Goal: Task Accomplishment & Management: Complete application form

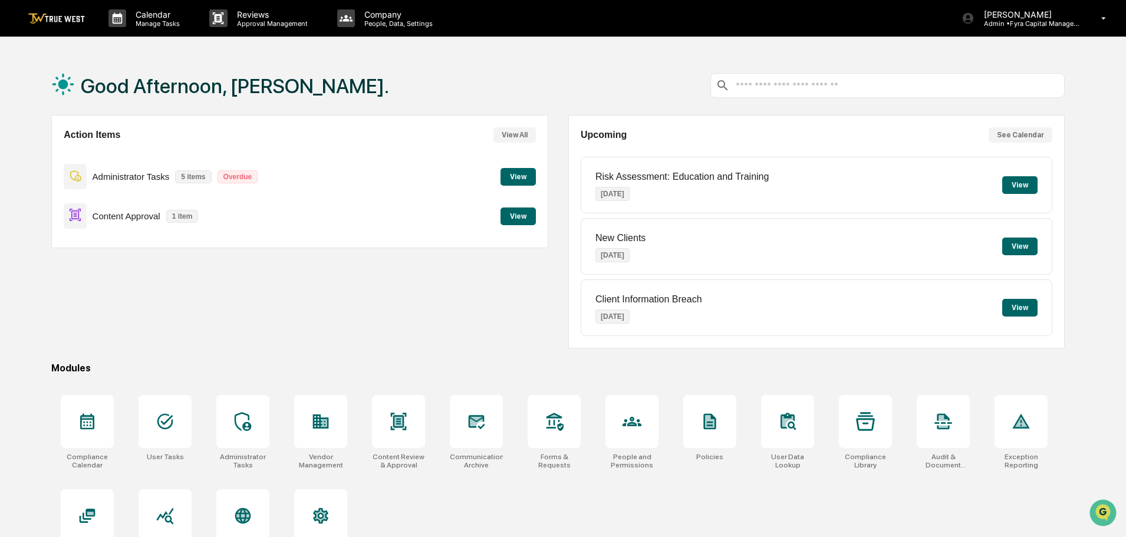
click at [512, 217] on button "View" at bounding box center [517, 216] width 35 height 18
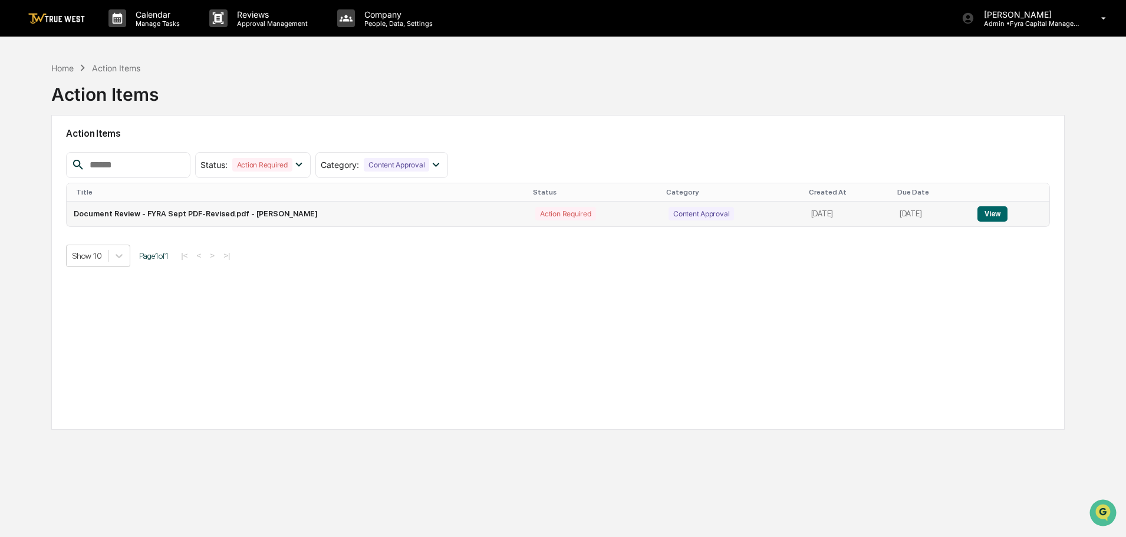
click at [991, 213] on button "View" at bounding box center [992, 213] width 30 height 15
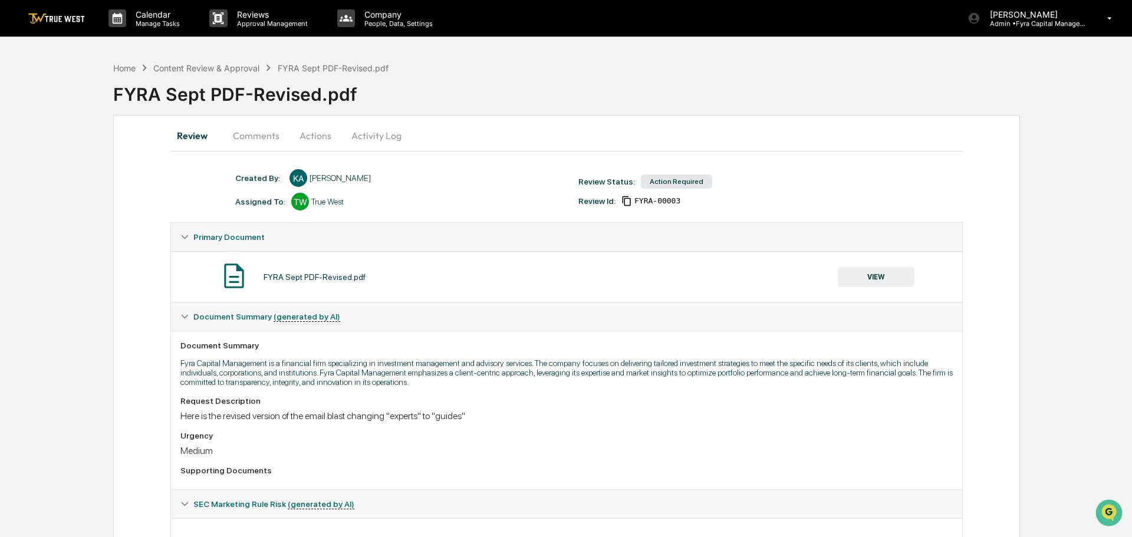
click at [259, 136] on button "Comments" at bounding box center [255, 135] width 65 height 28
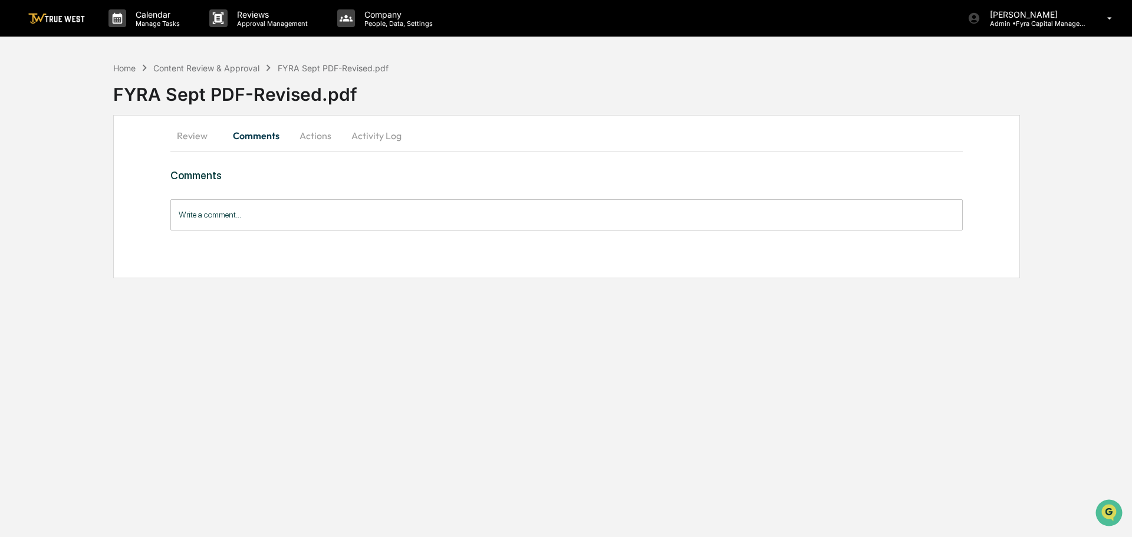
click at [381, 134] on button "Activity Log" at bounding box center [376, 135] width 69 height 28
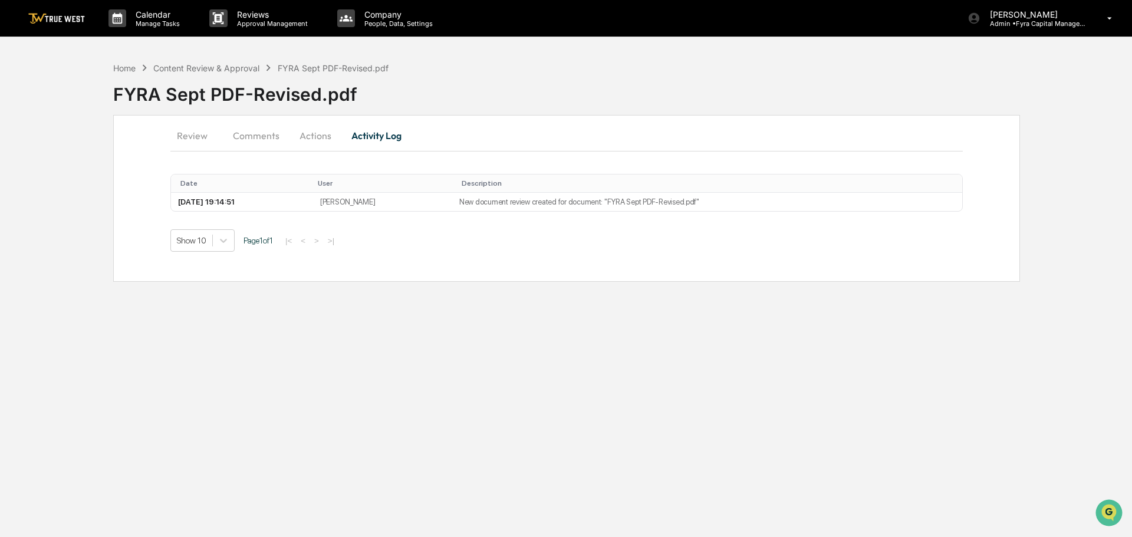
click at [189, 135] on button "Review" at bounding box center [196, 135] width 53 height 28
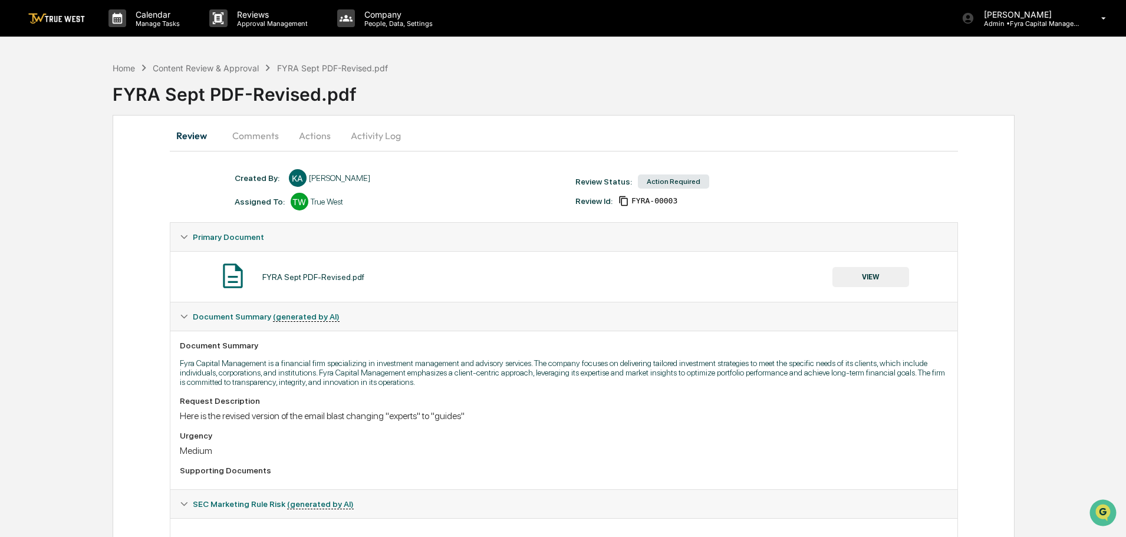
click at [865, 276] on button "VIEW" at bounding box center [870, 277] width 77 height 20
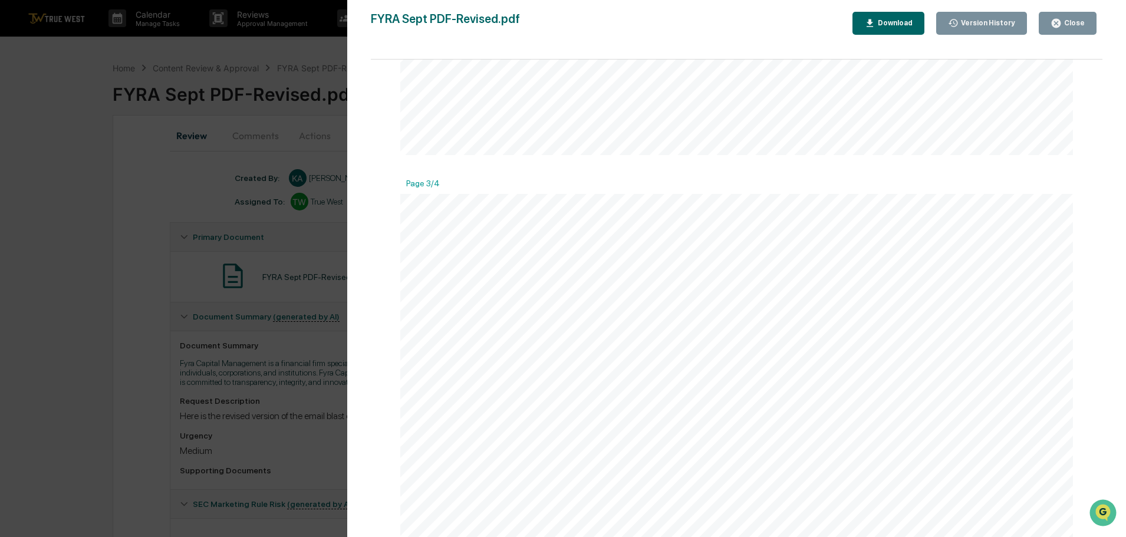
scroll to position [1768, 0]
click at [1071, 21] on div "Close" at bounding box center [1072, 23] width 23 height 8
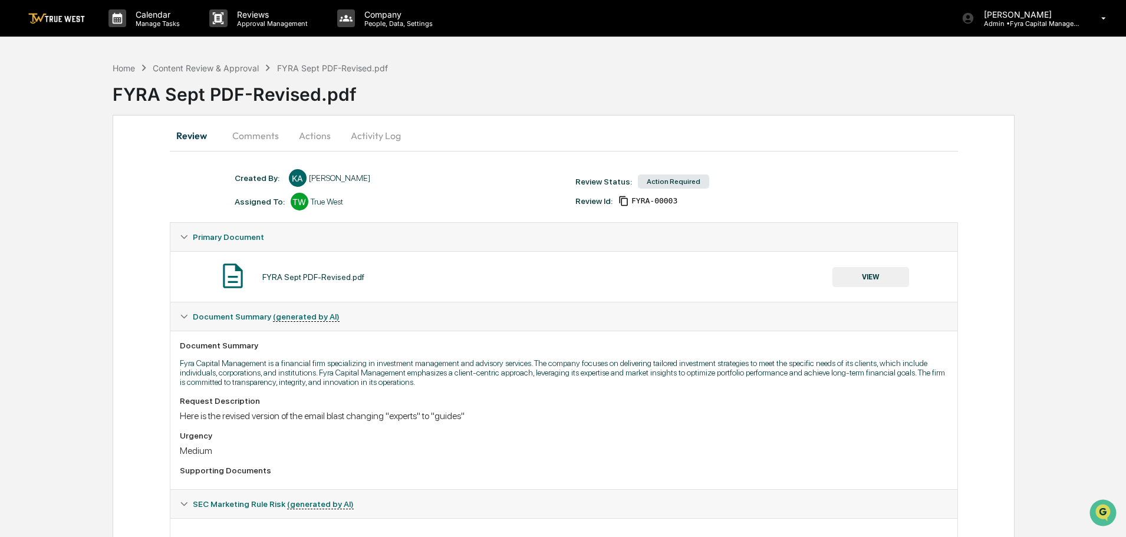
click at [305, 134] on button "Actions" at bounding box center [314, 135] width 53 height 28
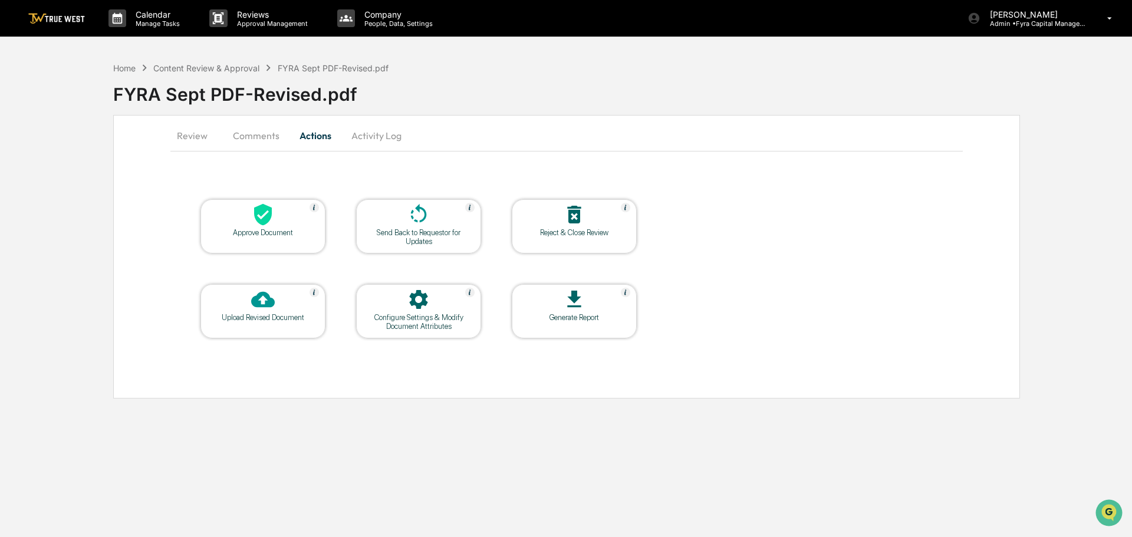
click at [260, 212] on icon at bounding box center [263, 215] width 18 height 22
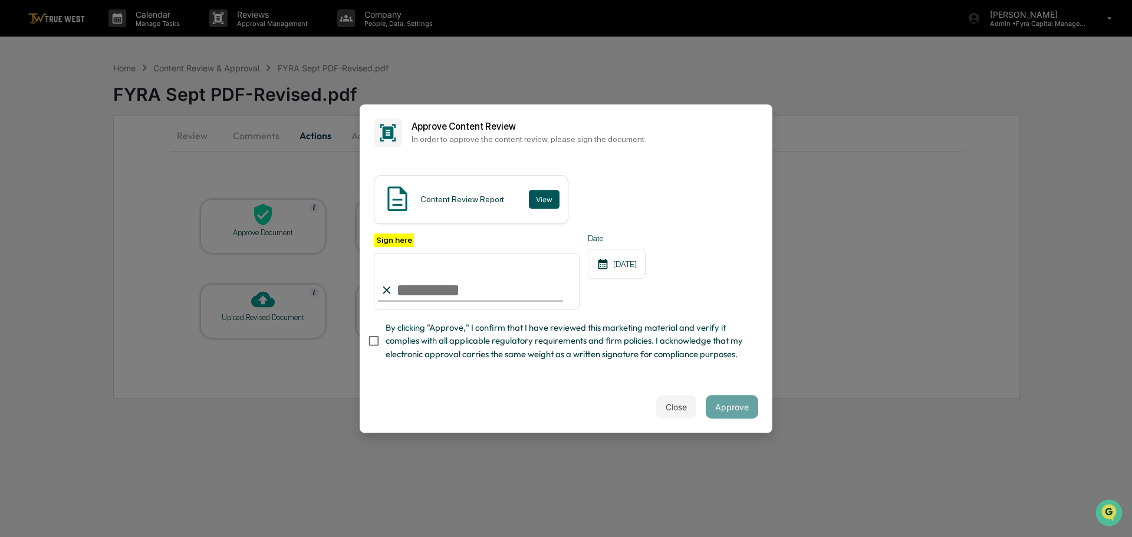
click at [536, 197] on button "View" at bounding box center [544, 199] width 31 height 19
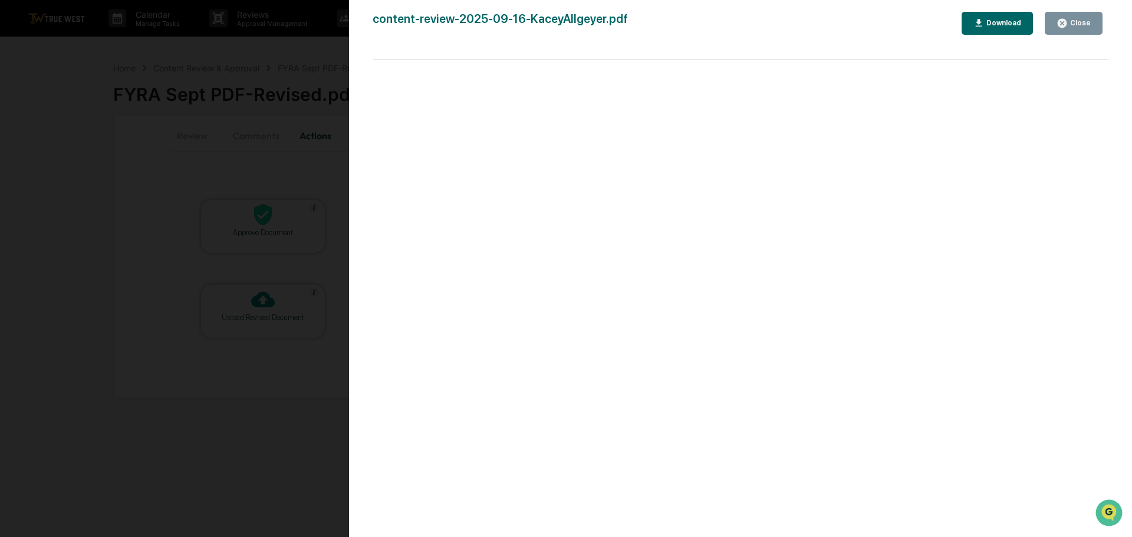
click at [328, 39] on div "Version History [DATE] 08:24 PM [PERSON_NAME] content-review-2025-09-16-KaceyAl…" at bounding box center [566, 268] width 1132 height 537
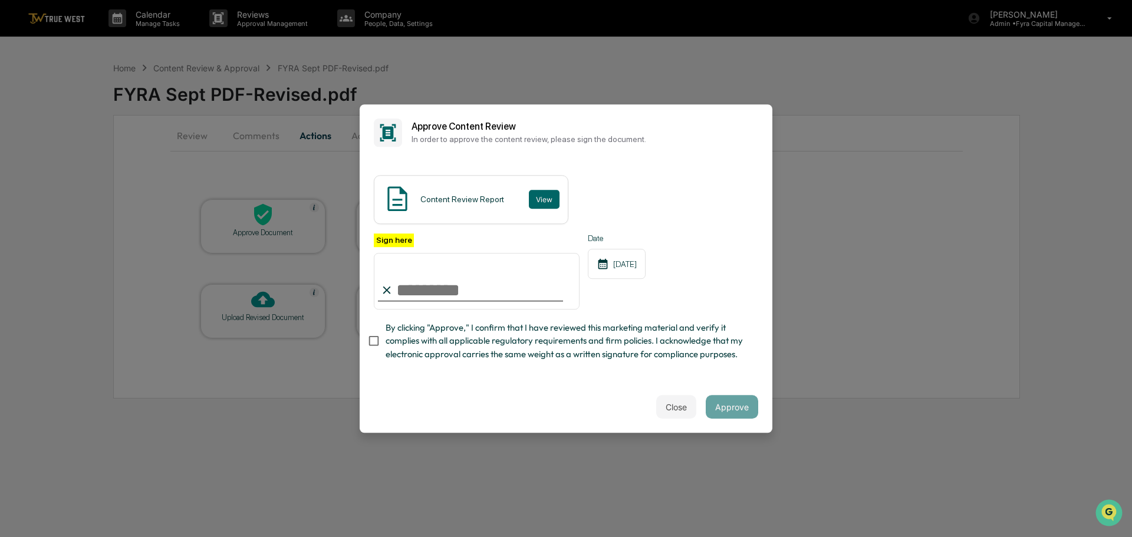
click at [431, 288] on input "Sign here" at bounding box center [477, 281] width 206 height 57
type input "**********"
click at [723, 403] on button "Approve" at bounding box center [731, 407] width 52 height 24
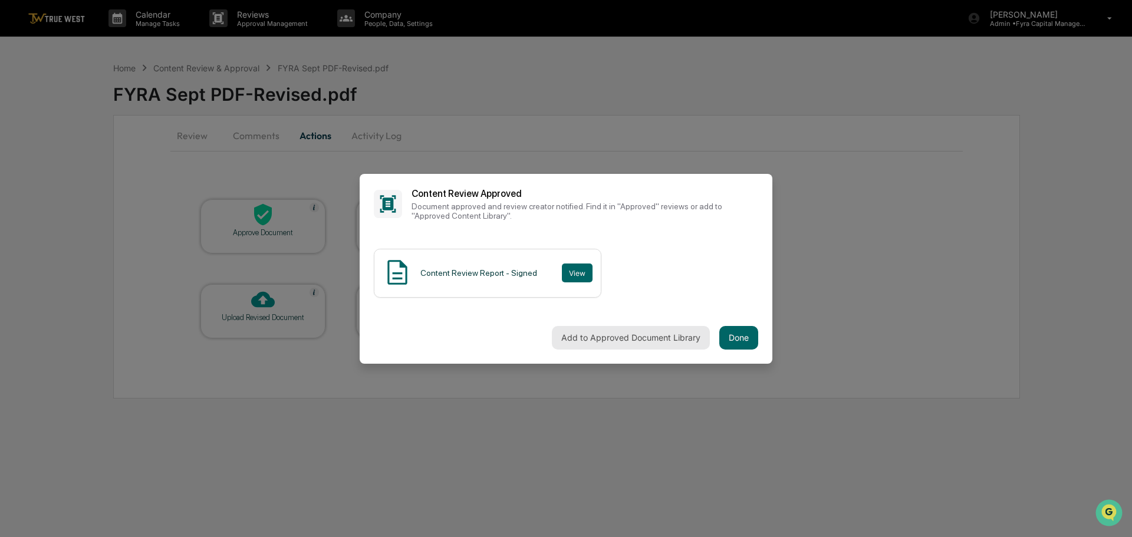
click at [654, 333] on button "Add to Approved Document Library" at bounding box center [631, 338] width 158 height 24
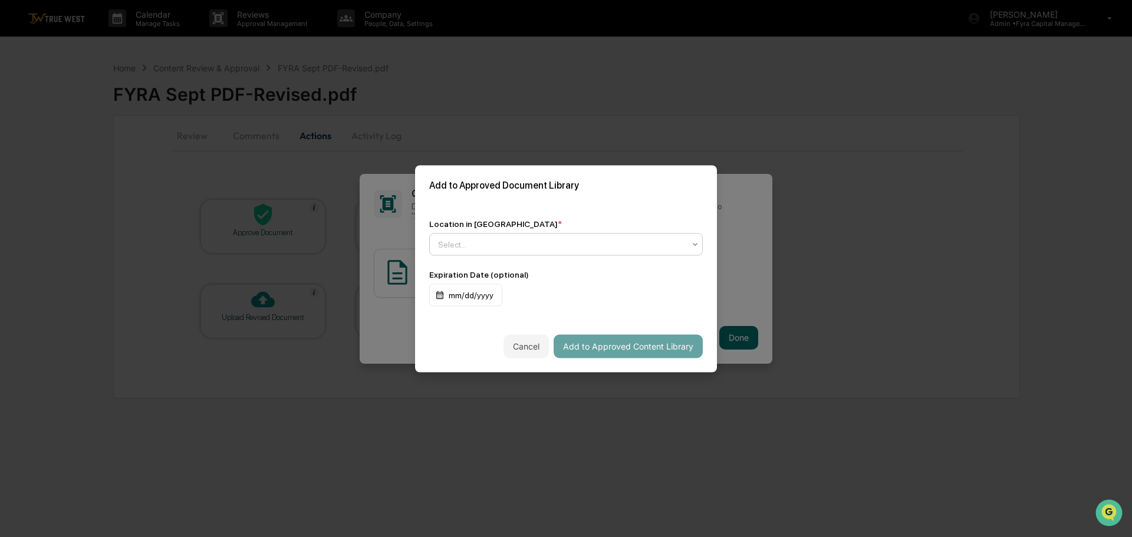
click at [519, 244] on div at bounding box center [561, 244] width 246 height 12
click at [506, 298] on div "↳ Marketing and Advertisements" at bounding box center [566, 296] width 272 height 24
click at [603, 345] on button "Add to Approved Content Library" at bounding box center [627, 346] width 149 height 24
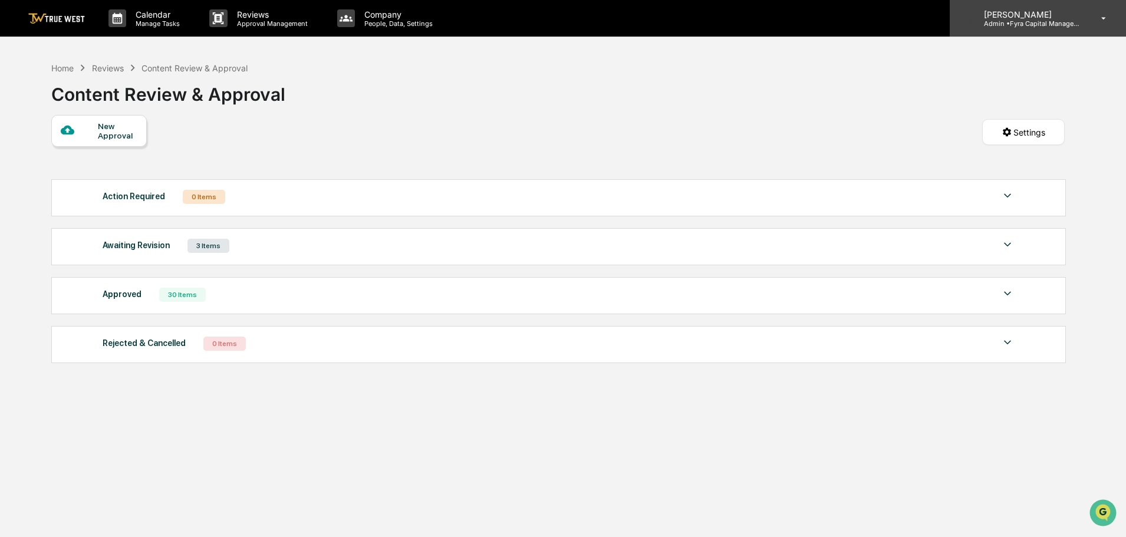
click at [1026, 18] on p "[PERSON_NAME]" at bounding box center [1029, 14] width 110 height 10
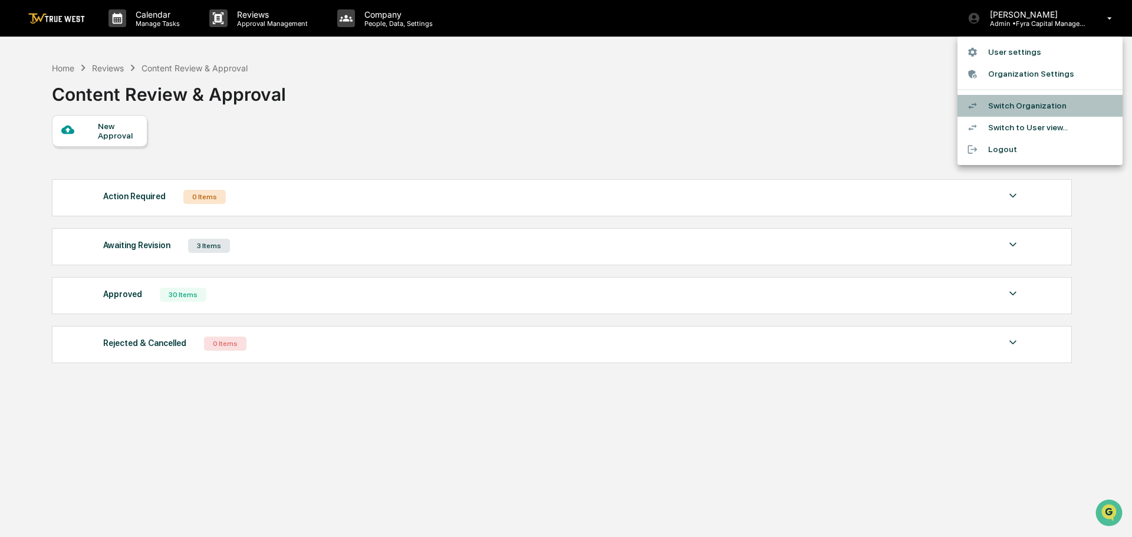
click at [1014, 105] on li "Switch Organization" at bounding box center [1039, 106] width 165 height 22
